Goal: Transaction & Acquisition: Purchase product/service

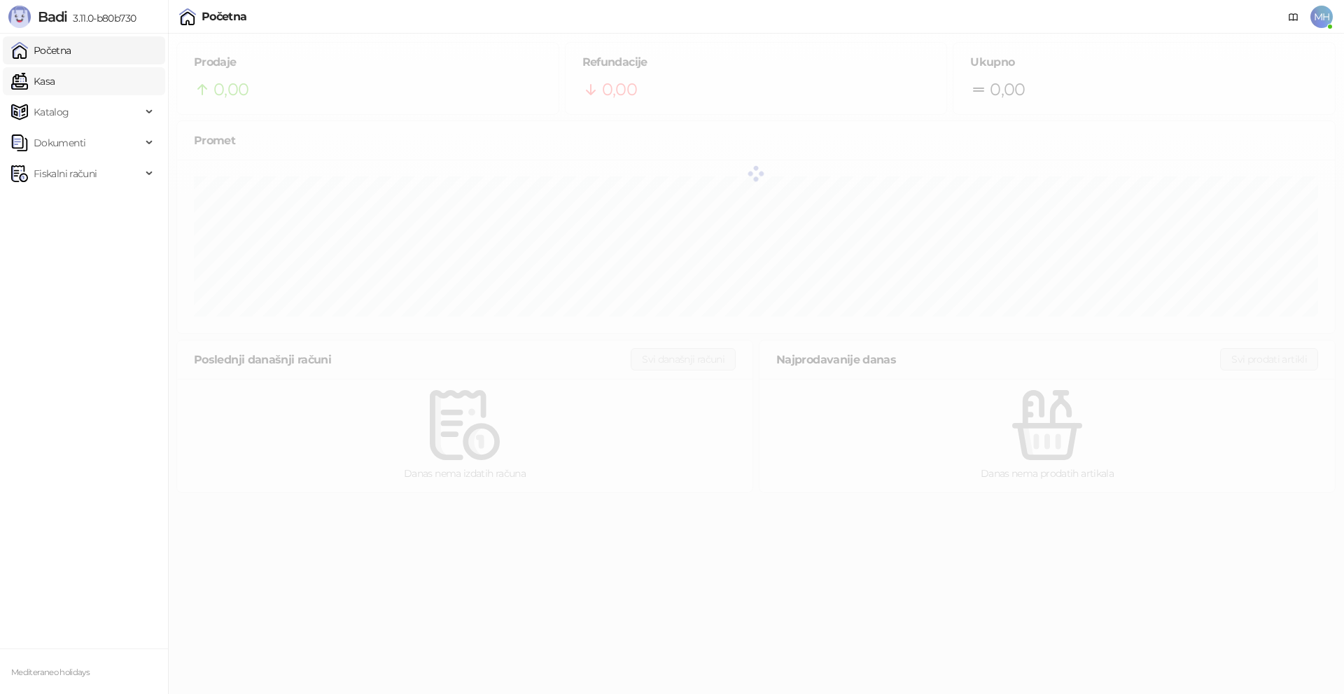
click at [55, 83] on link "Kasa" at bounding box center [32, 81] width 43 height 28
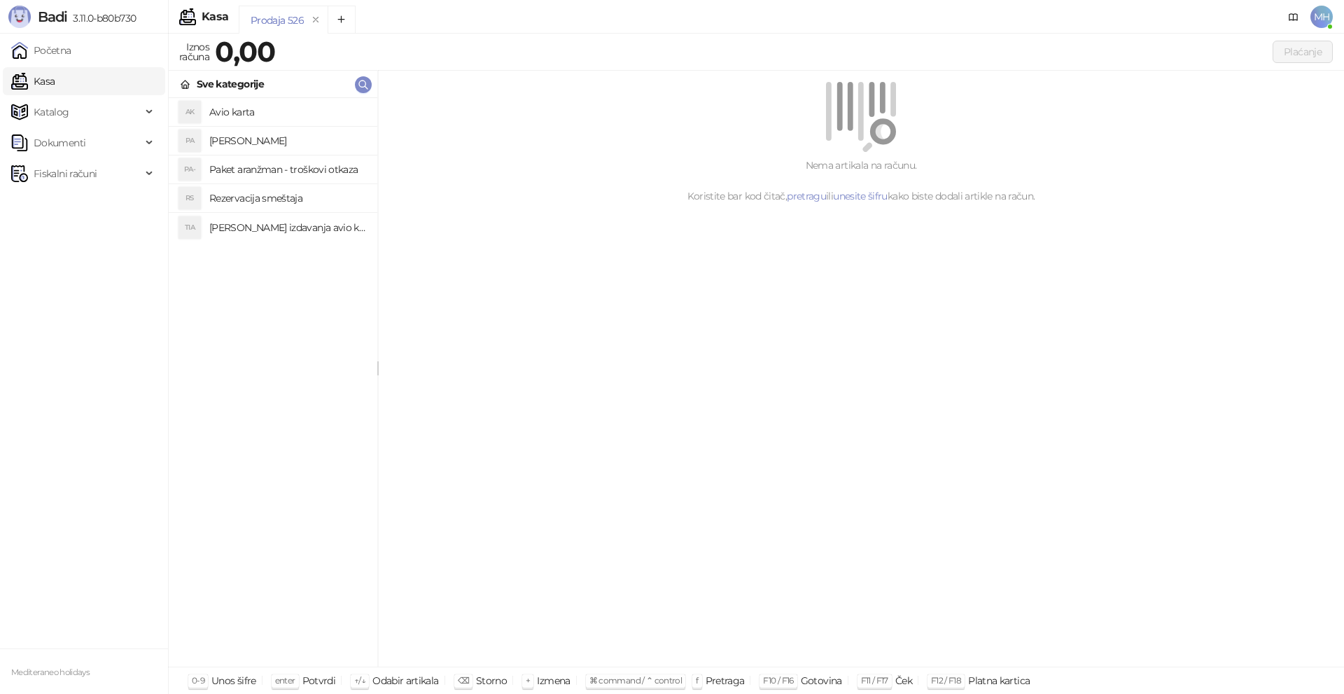
click at [253, 140] on h4 "[PERSON_NAME]" at bounding box center [287, 140] width 157 height 22
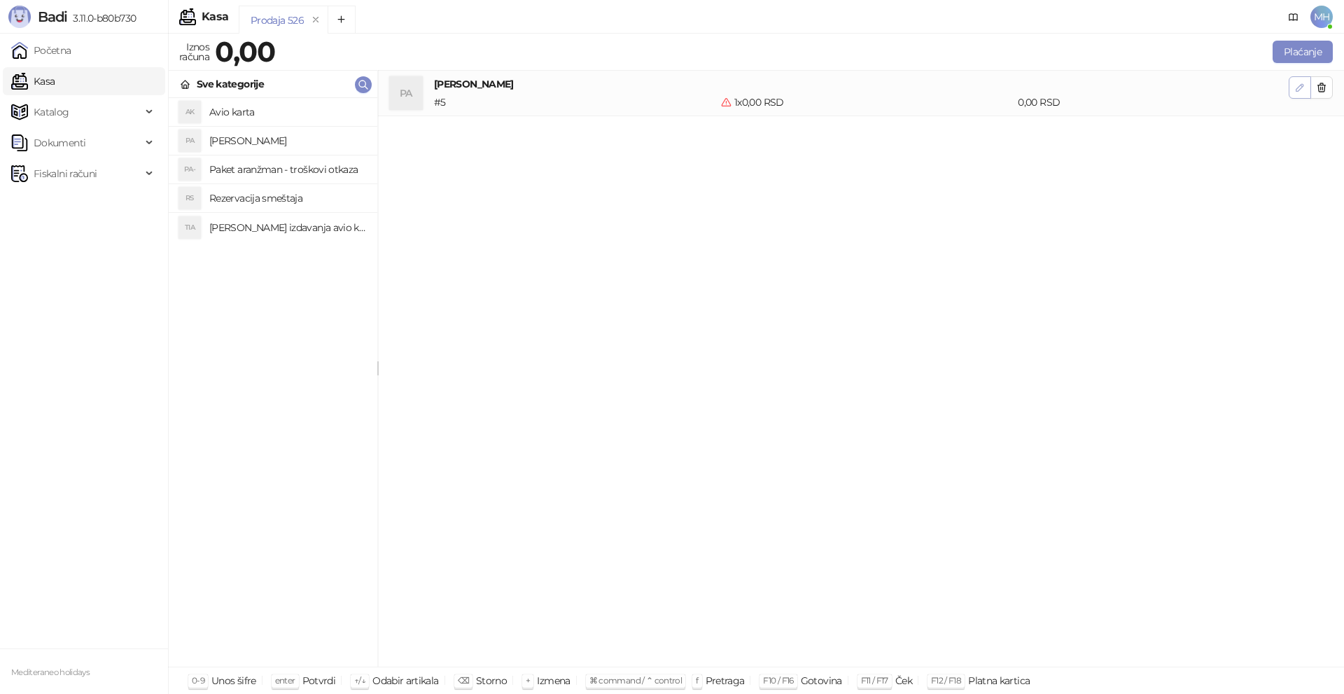
click at [1298, 82] on icon "button" at bounding box center [1299, 87] width 11 height 11
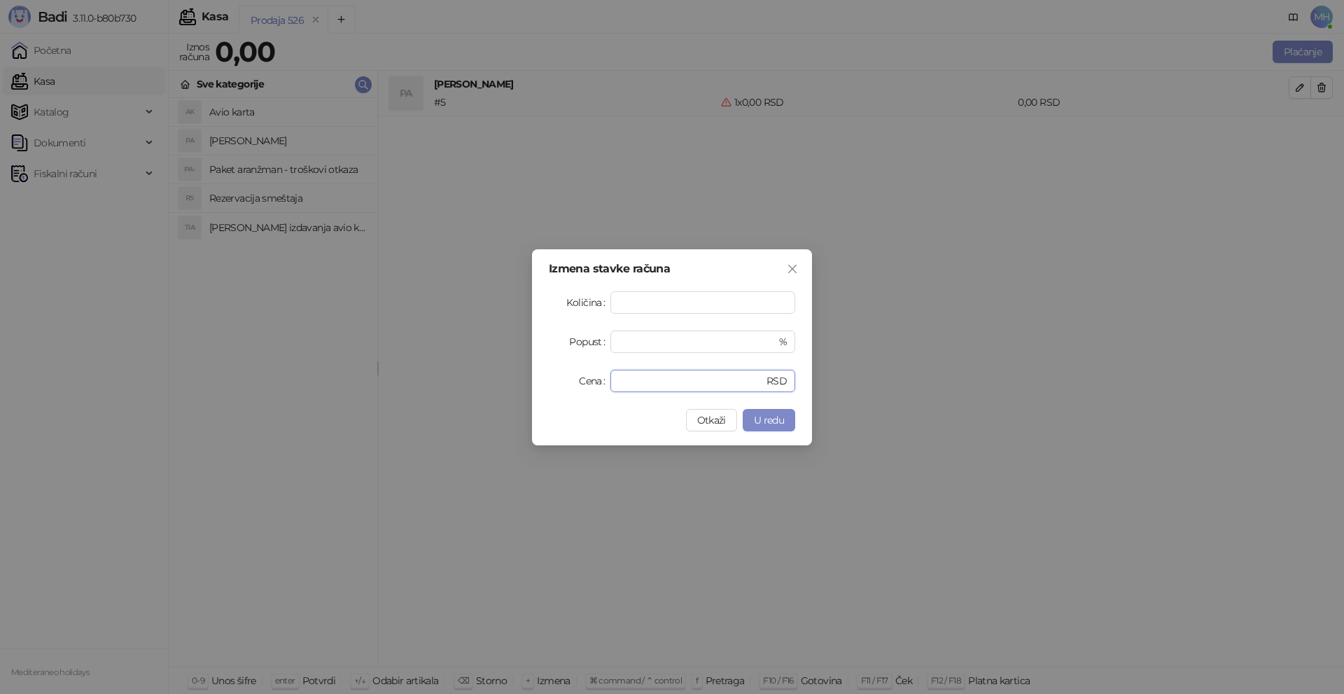
drag, startPoint x: 658, startPoint y: 381, endPoint x: 538, endPoint y: 380, distance: 119.7
click at [538, 380] on div "Izmena stavke računa Količina * Popust * % Cena * RSD Otkaži U redu" at bounding box center [672, 347] width 280 height 196
type input "******"
click at [761, 419] on span "U redu" at bounding box center [769, 420] width 30 height 13
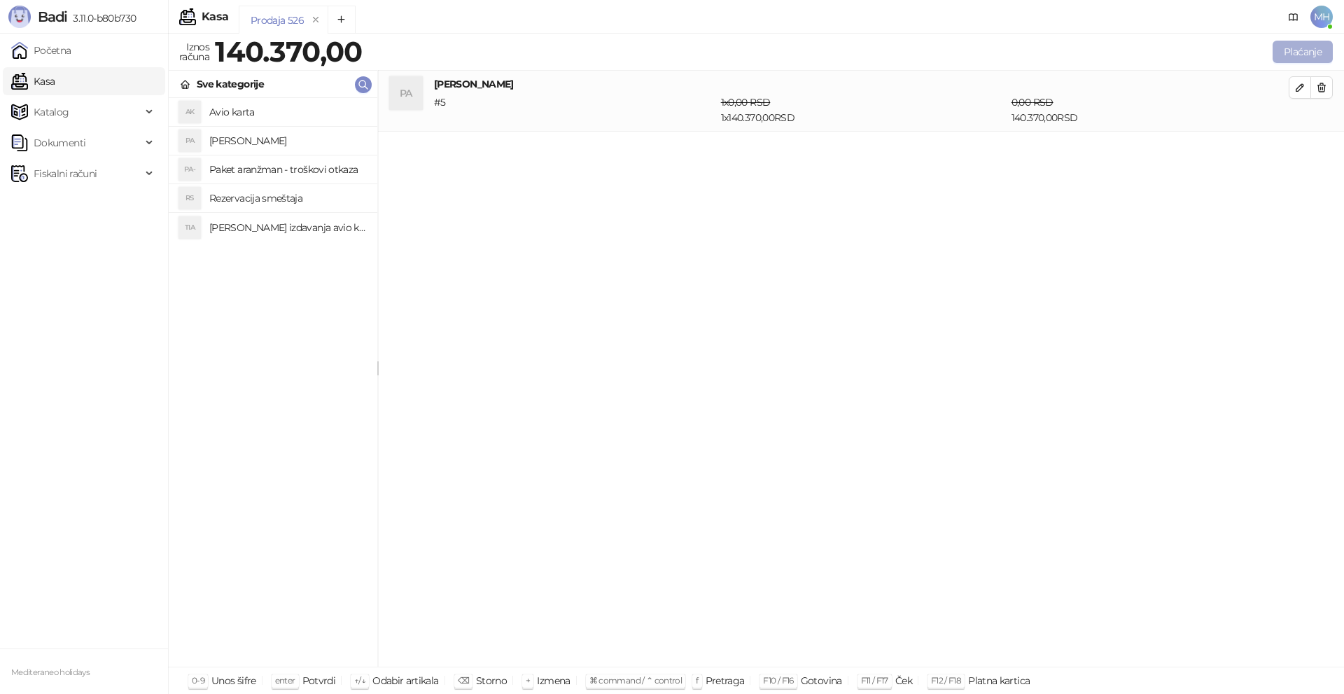
click at [1295, 55] on button "Plaćanje" at bounding box center [1302, 52] width 60 height 22
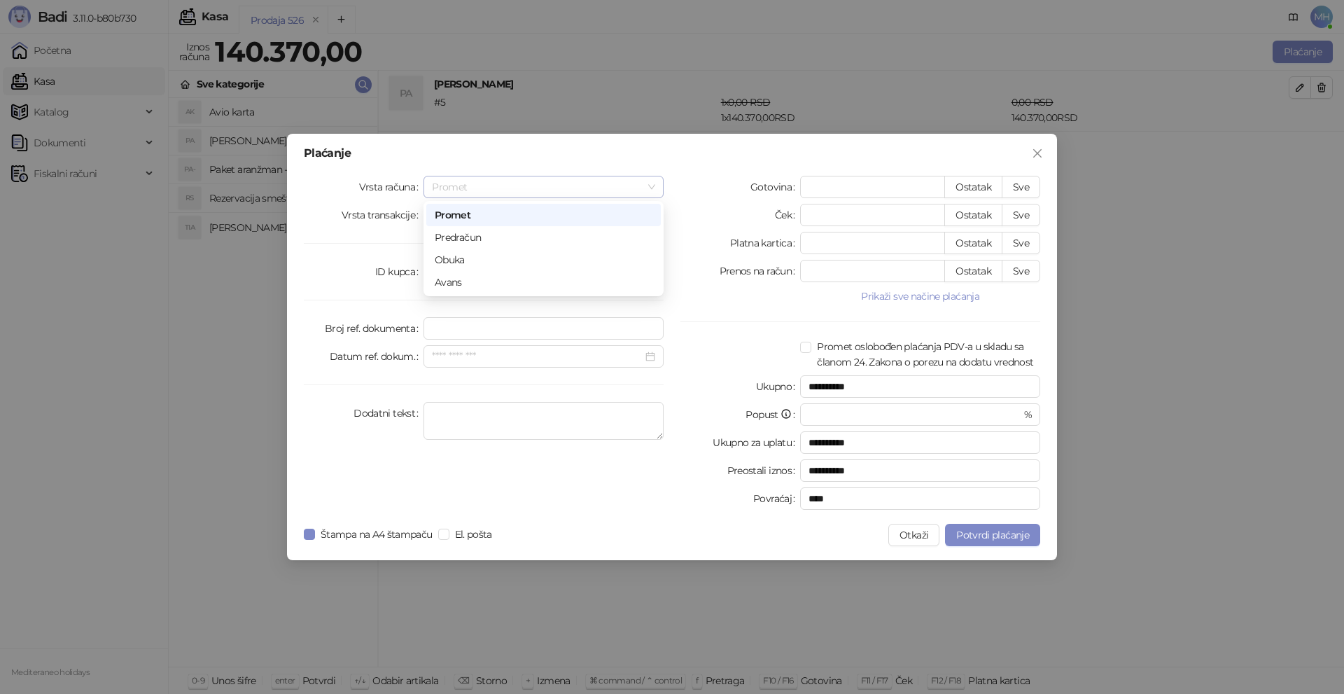
drag, startPoint x: 652, startPoint y: 185, endPoint x: 640, endPoint y: 181, distance: 12.6
click at [649, 185] on span "Promet" at bounding box center [543, 186] width 223 height 21
drag, startPoint x: 458, startPoint y: 288, endPoint x: 719, endPoint y: 242, distance: 265.0
click at [457, 288] on div "Avans" at bounding box center [544, 281] width 218 height 15
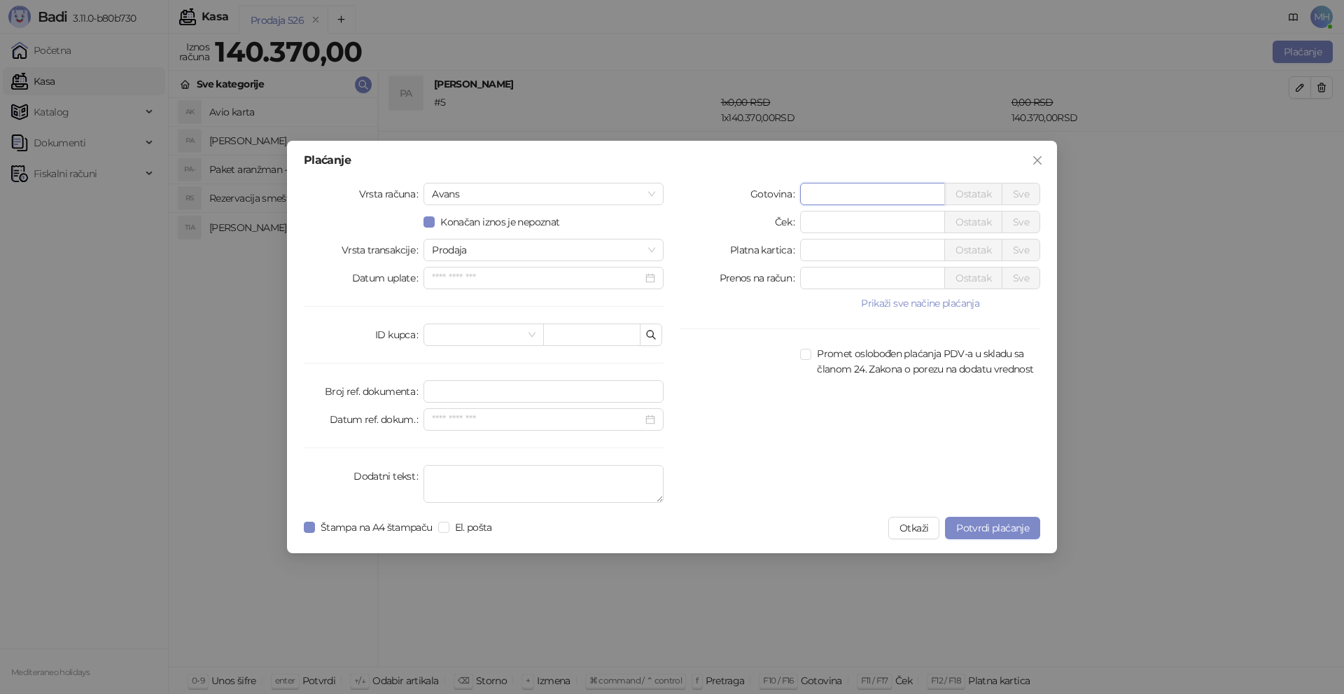
drag, startPoint x: 846, startPoint y: 201, endPoint x: 785, endPoint y: 197, distance: 61.7
click at [785, 197] on div "Gotovina * Ostatak Sve" at bounding box center [860, 194] width 360 height 22
type input "*****"
drag, startPoint x: 817, startPoint y: 256, endPoint x: 768, endPoint y: 253, distance: 49.8
click at [768, 253] on div "Platna kartica * Ostatak Sve" at bounding box center [860, 250] width 360 height 22
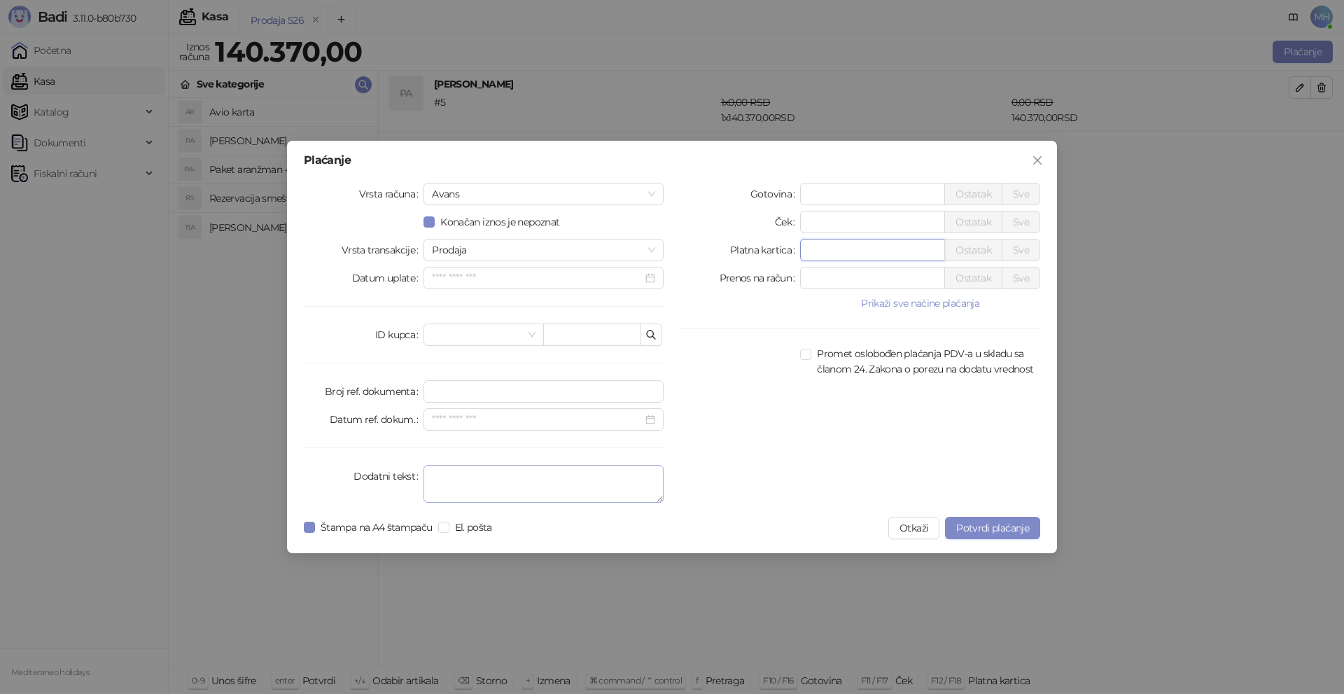
type input "*****"
click at [540, 473] on textarea "Dodatni tekst" at bounding box center [543, 484] width 240 height 38
type textarea "*********"
click at [1008, 525] on span "Potvrdi plaćanje" at bounding box center [992, 527] width 73 height 13
